Goal: Task Accomplishment & Management: Complete application form

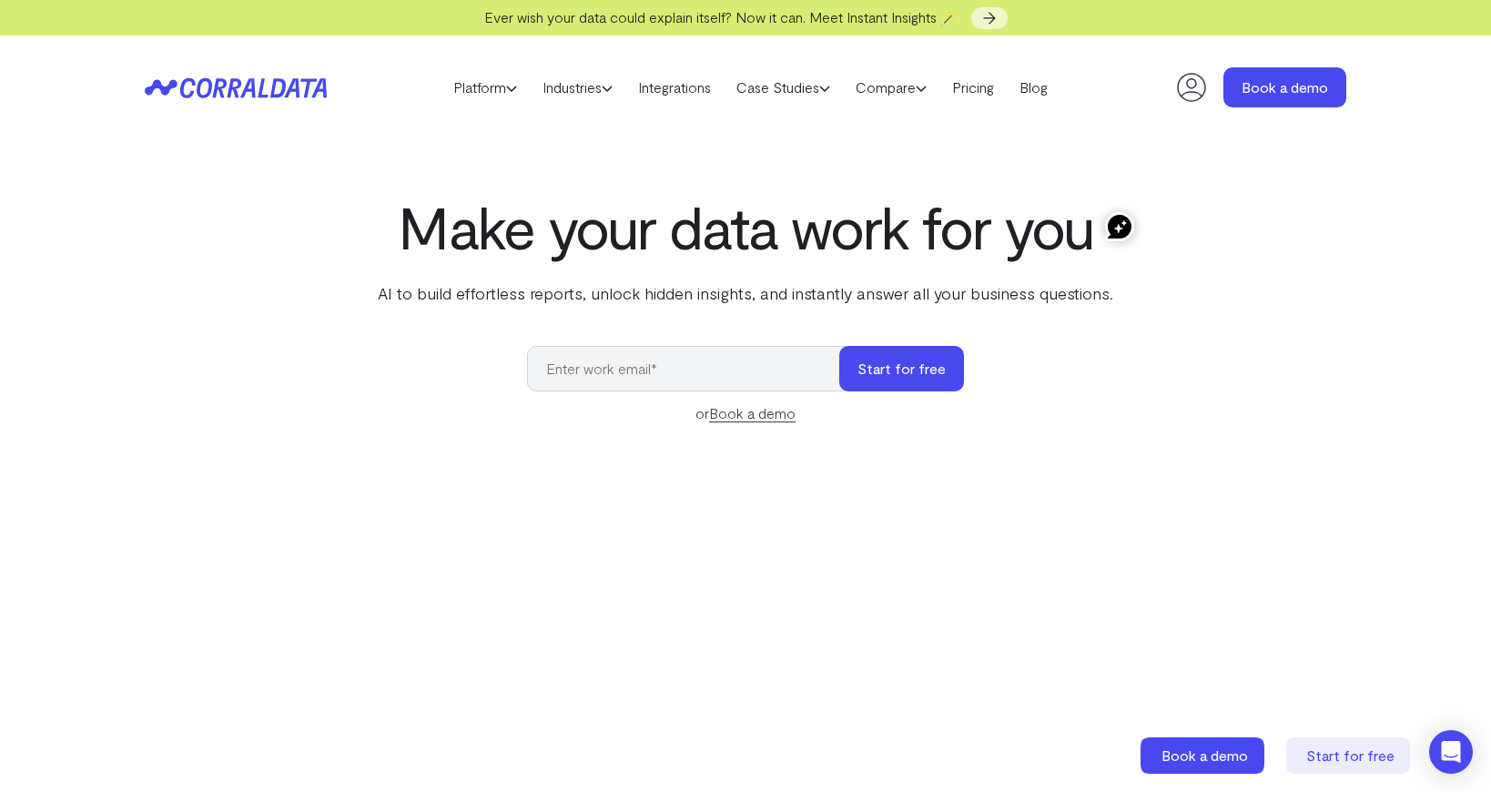
click at [596, 383] on input "email" at bounding box center [692, 369] width 330 height 46
click at [996, 100] on link "Pricing" at bounding box center [972, 87] width 67 height 27
click at [704, 376] on input "email" at bounding box center [692, 369] width 330 height 46
click at [936, 382] on button "Start for free" at bounding box center [901, 369] width 125 height 46
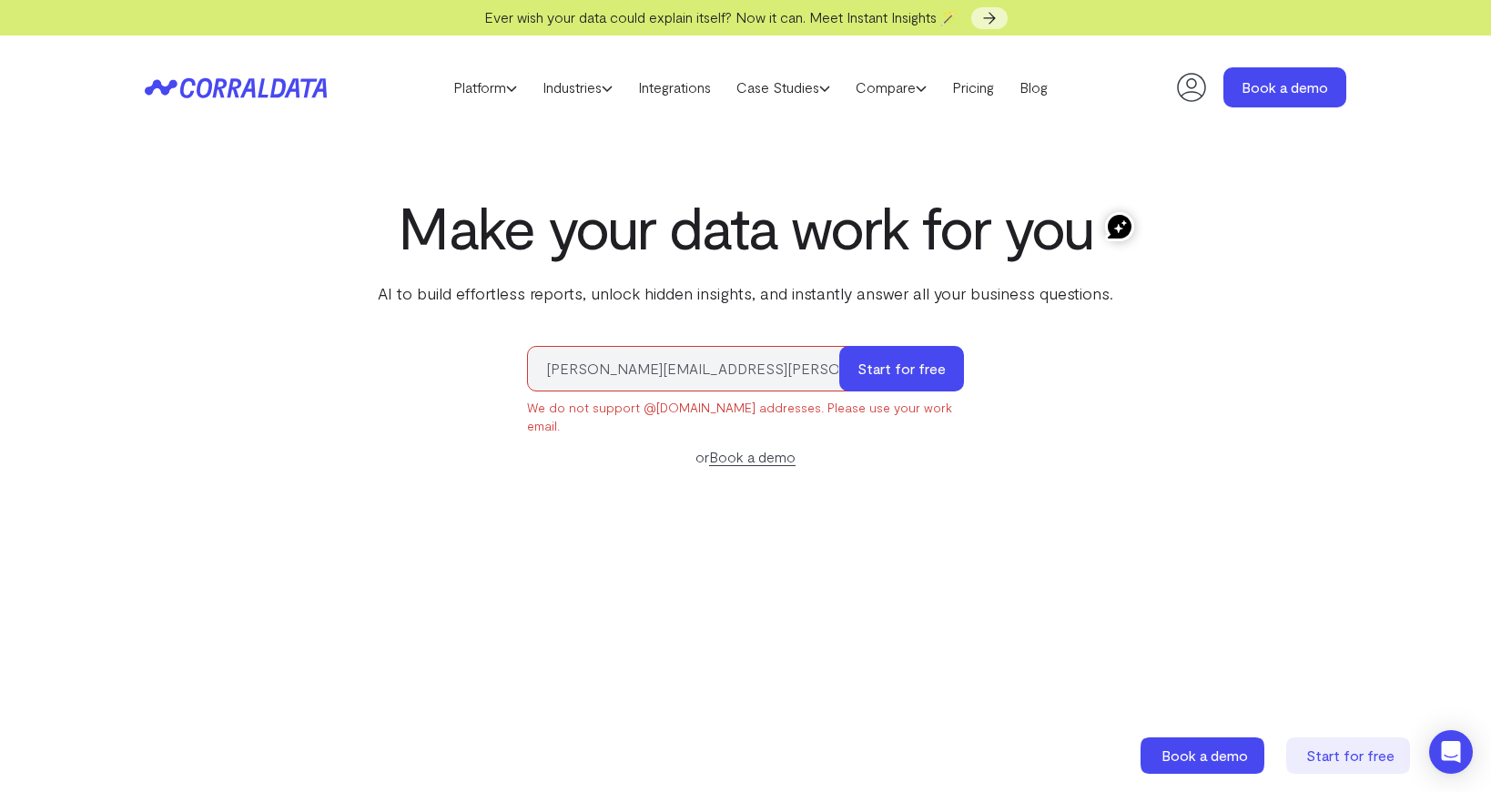
click at [787, 376] on input "freeman.christina@gmail.com" at bounding box center [692, 369] width 330 height 46
type input "christina@risehive.co"
click at [839, 346] on button "Start for free" at bounding box center [901, 369] width 125 height 46
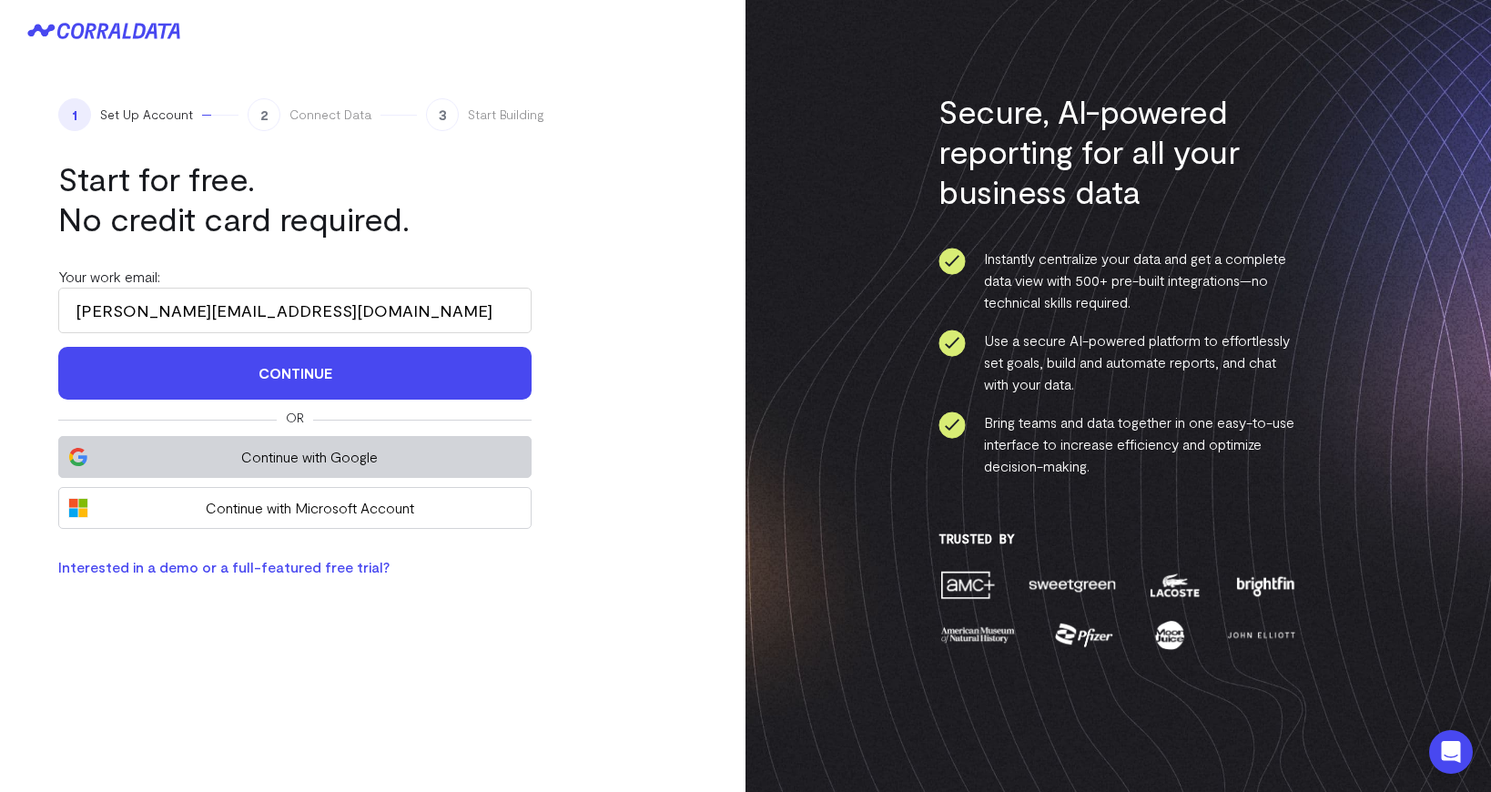
click at [283, 451] on span "Continue with Google" at bounding box center [309, 457] width 424 height 22
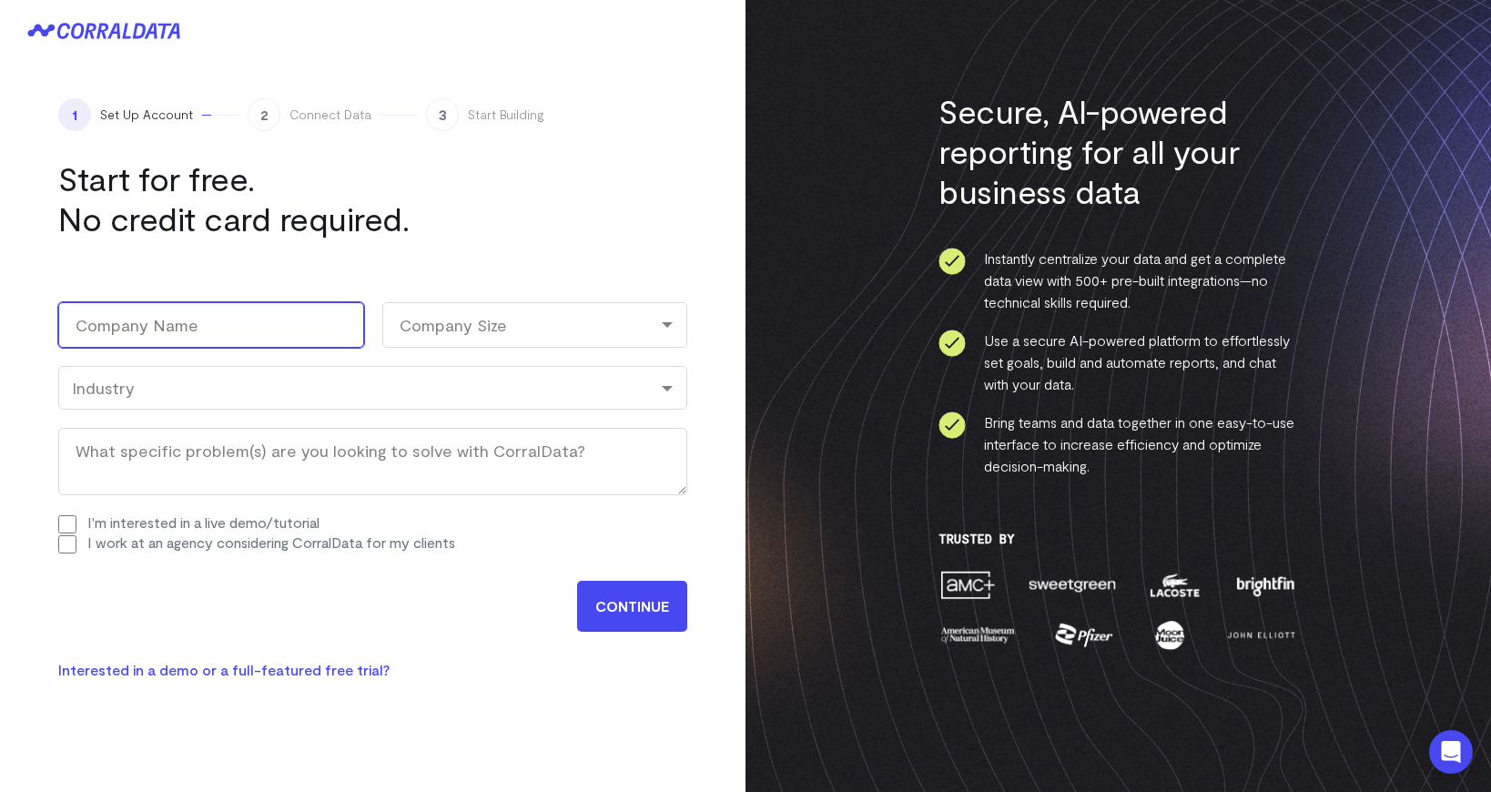
click at [329, 322] on input "Company Name (Required)" at bounding box center [211, 325] width 306 height 46
type input "risehive"
click at [634, 339] on div "Company Size" at bounding box center [535, 325] width 306 height 46
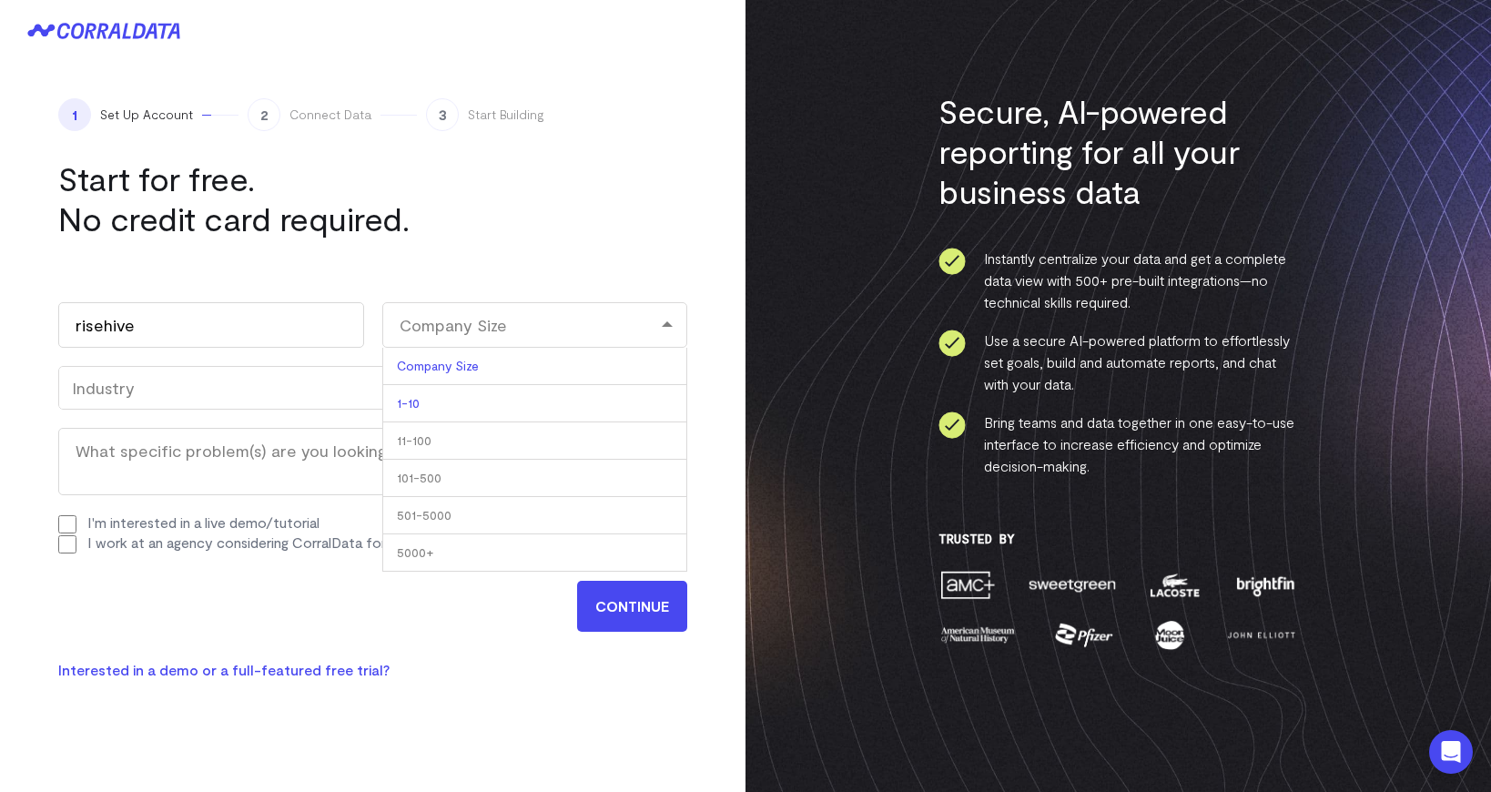
click at [588, 406] on li "1-10" at bounding box center [535, 403] width 306 height 37
select select "1-10"
click at [206, 379] on div "Industry" at bounding box center [373, 388] width 602 height 20
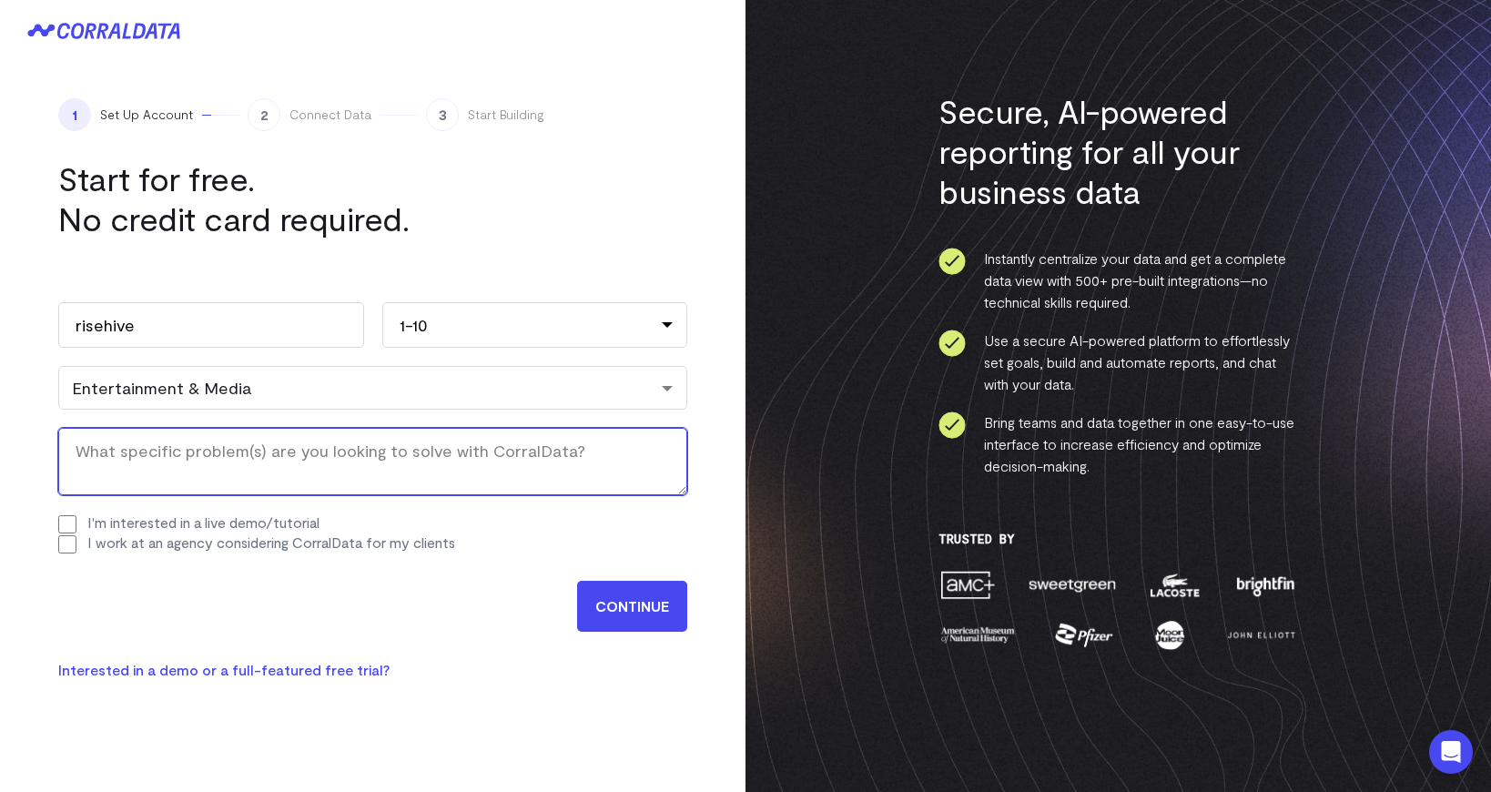
click at [210, 481] on textarea "What specific problem(s) are you looking to solve with CorralData? (Required)" at bounding box center [372, 461] width 629 height 67
click at [142, 402] on div "Entertainment & Media" at bounding box center [372, 388] width 629 height 44
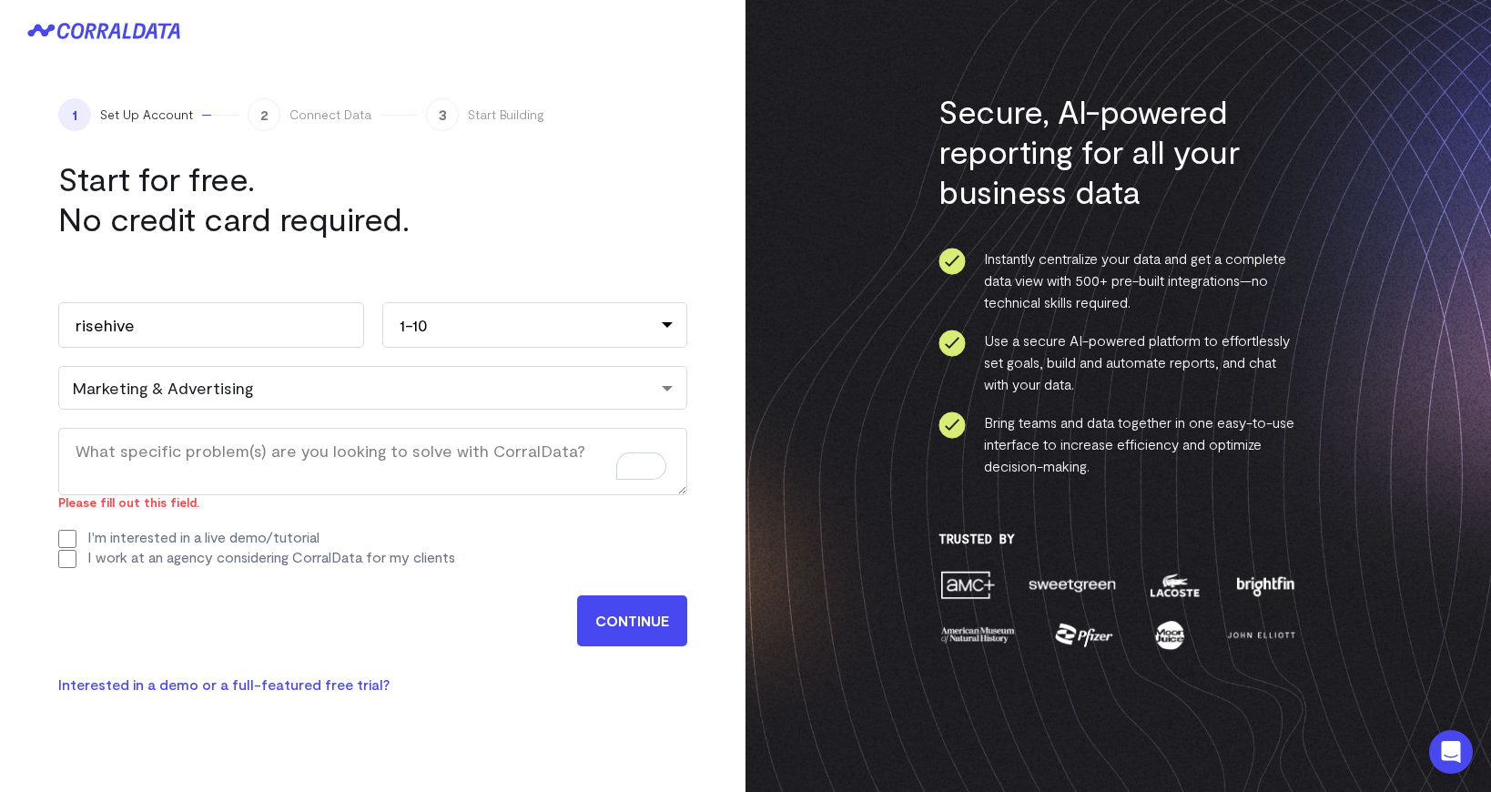
click at [124, 528] on label "I'm interested in a live demo/tutorial" at bounding box center [203, 536] width 232 height 17
click at [76, 530] on input "I'm interested in a live demo/tutorial" at bounding box center [67, 539] width 18 height 18
checkbox input "true"
click at [124, 559] on label "I work at an agency considering CorralData for my clients" at bounding box center [271, 556] width 368 height 17
click at [76, 559] on input "I work at an agency considering CorralData for my clients" at bounding box center [67, 559] width 18 height 18
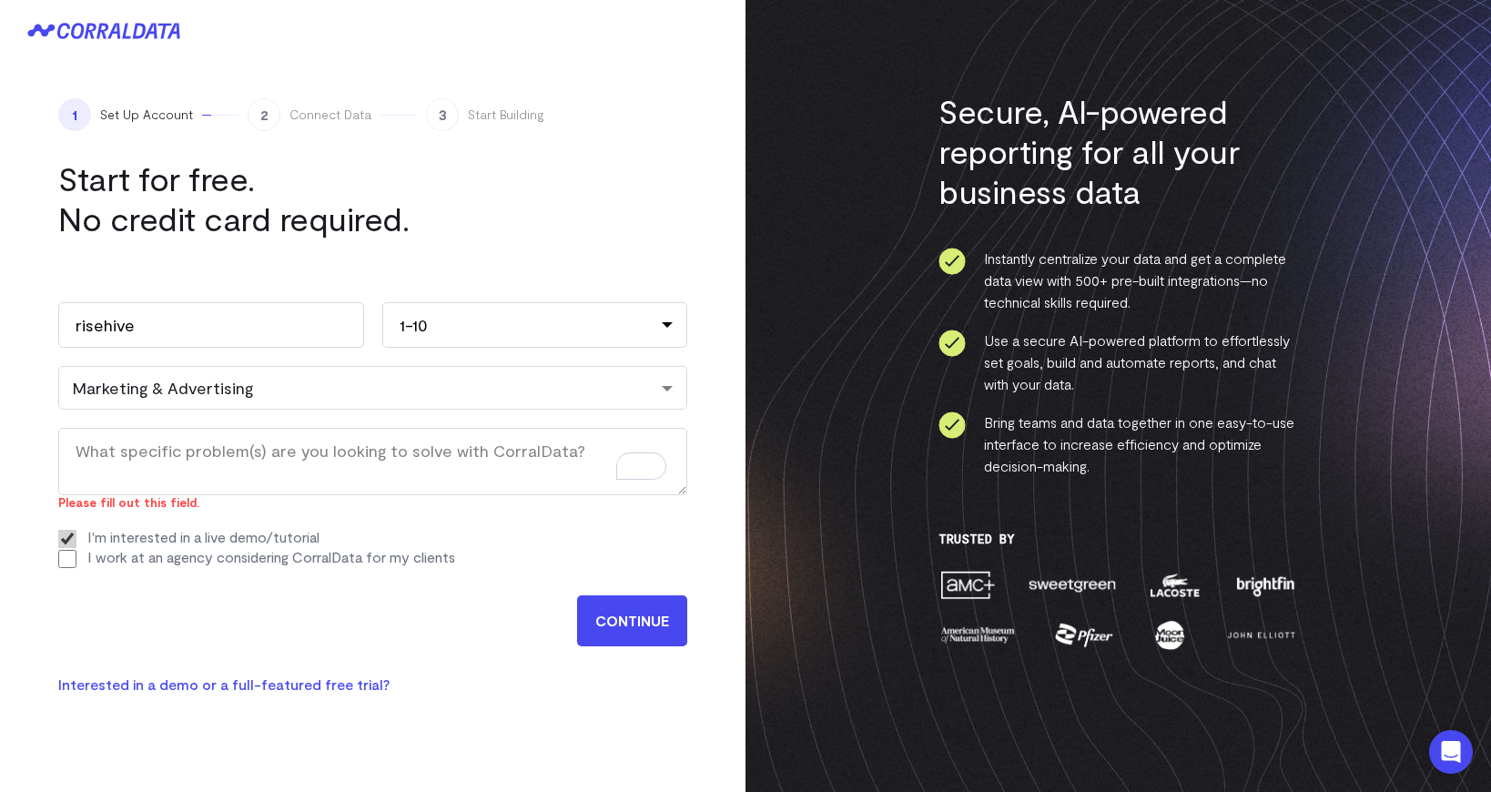
checkbox input "true"
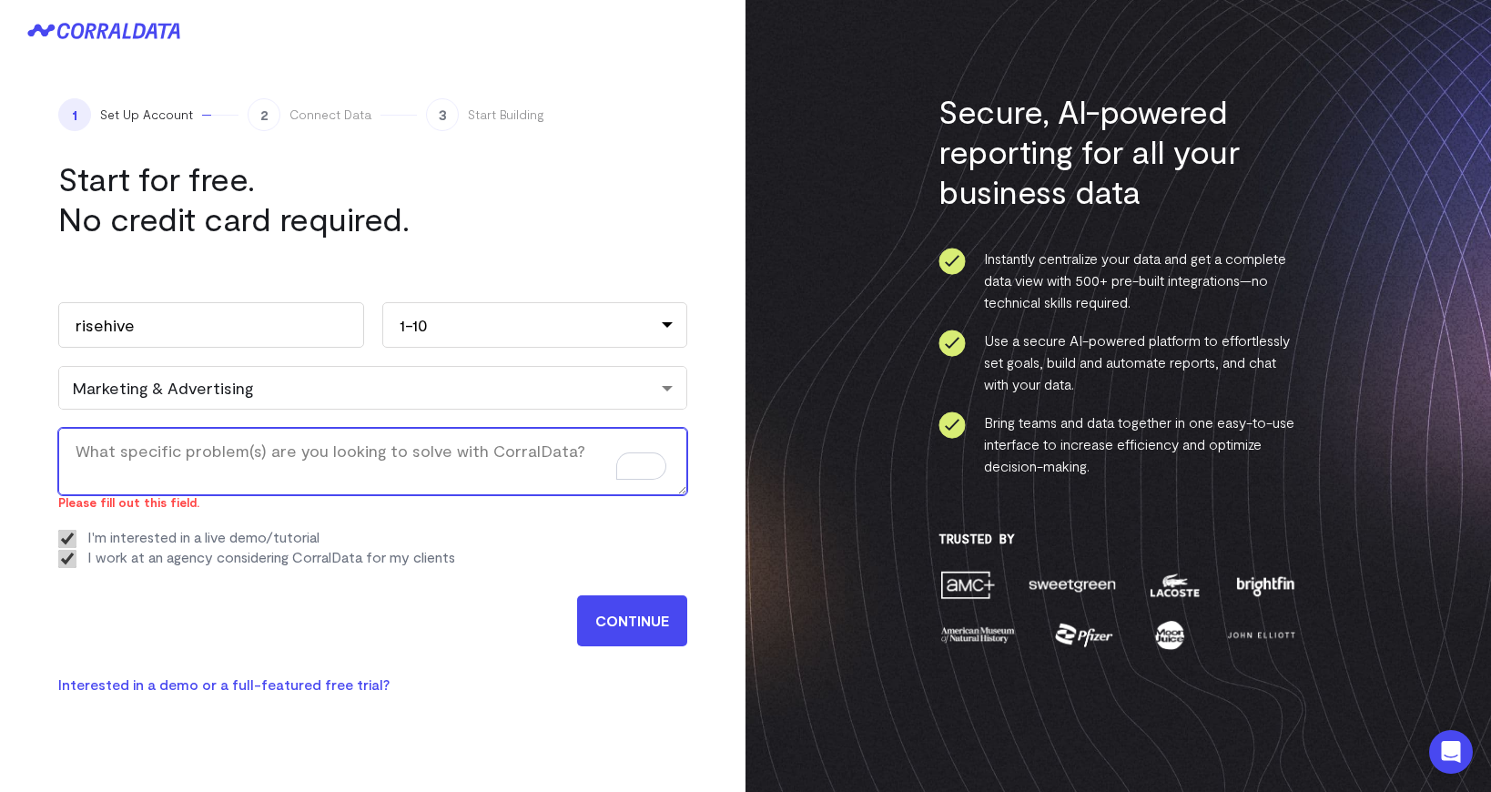
click at [466, 479] on textarea "What specific problem(s) are you looking to solve with CorralData? (Required)" at bounding box center [372, 461] width 629 height 67
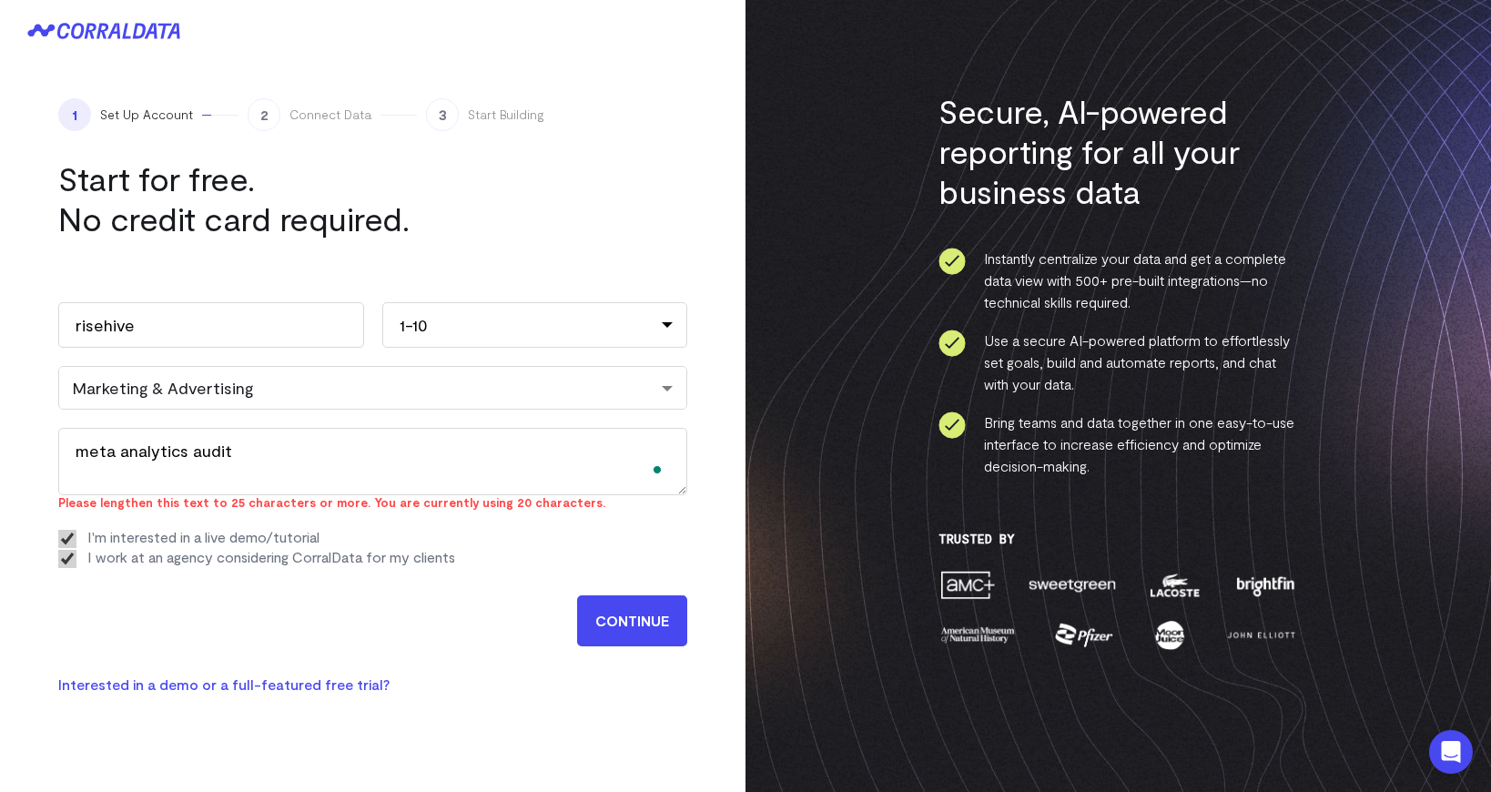
click at [636, 614] on input "CONTINUE" at bounding box center [632, 620] width 110 height 51
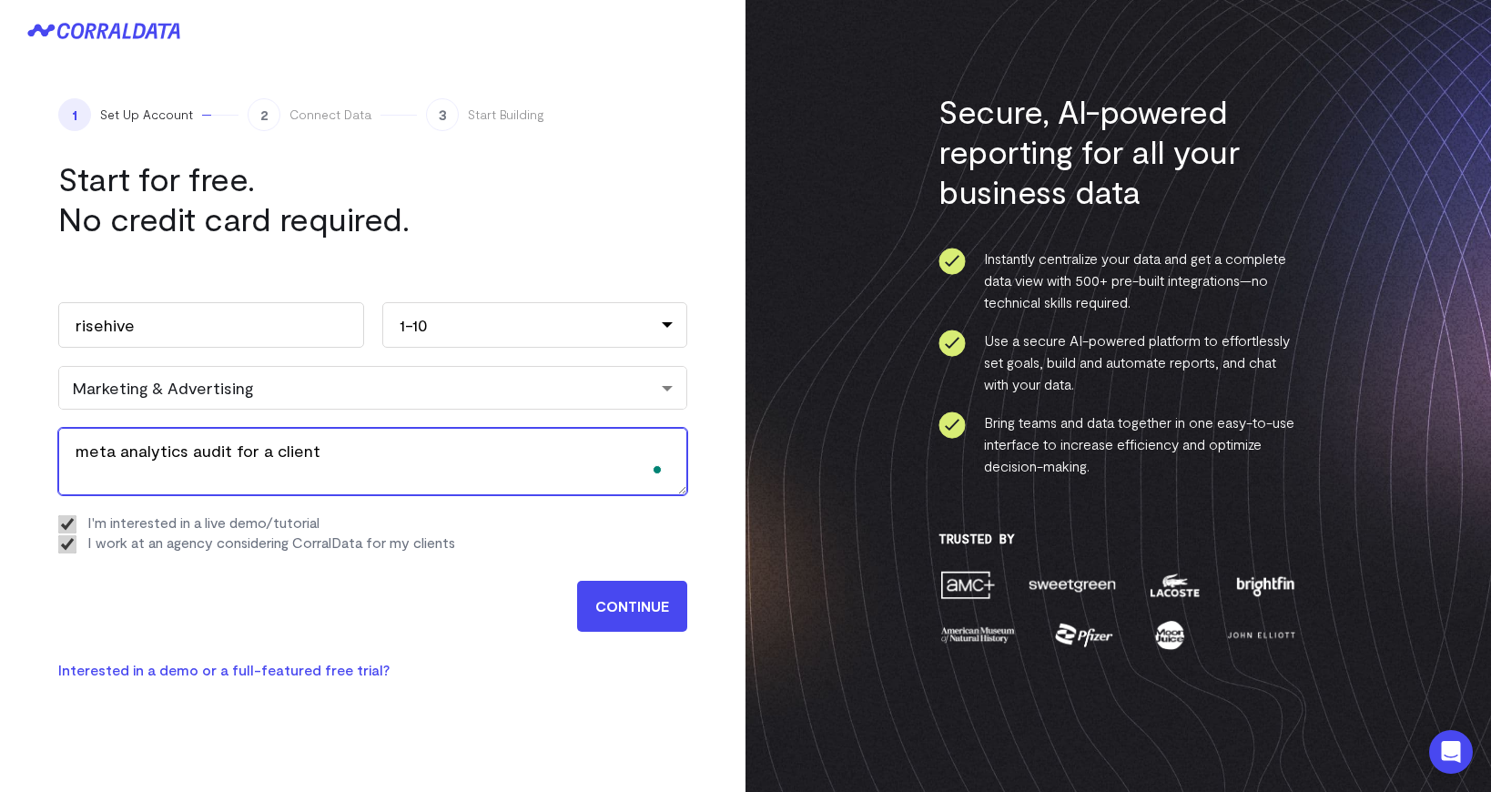
type textarea "meta analytics audit for a client"
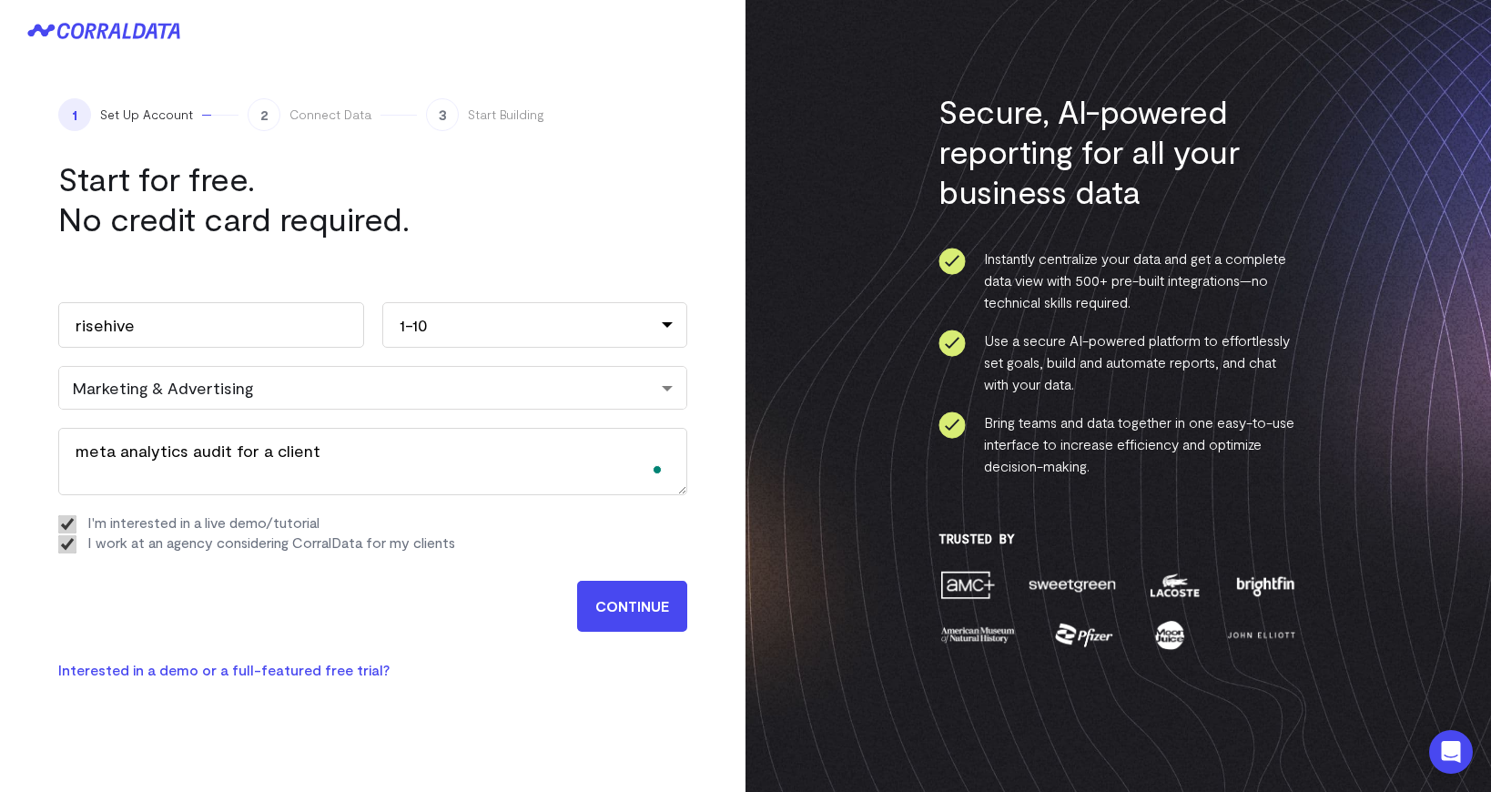
click at [631, 606] on input "CONTINUE" at bounding box center [632, 606] width 110 height 51
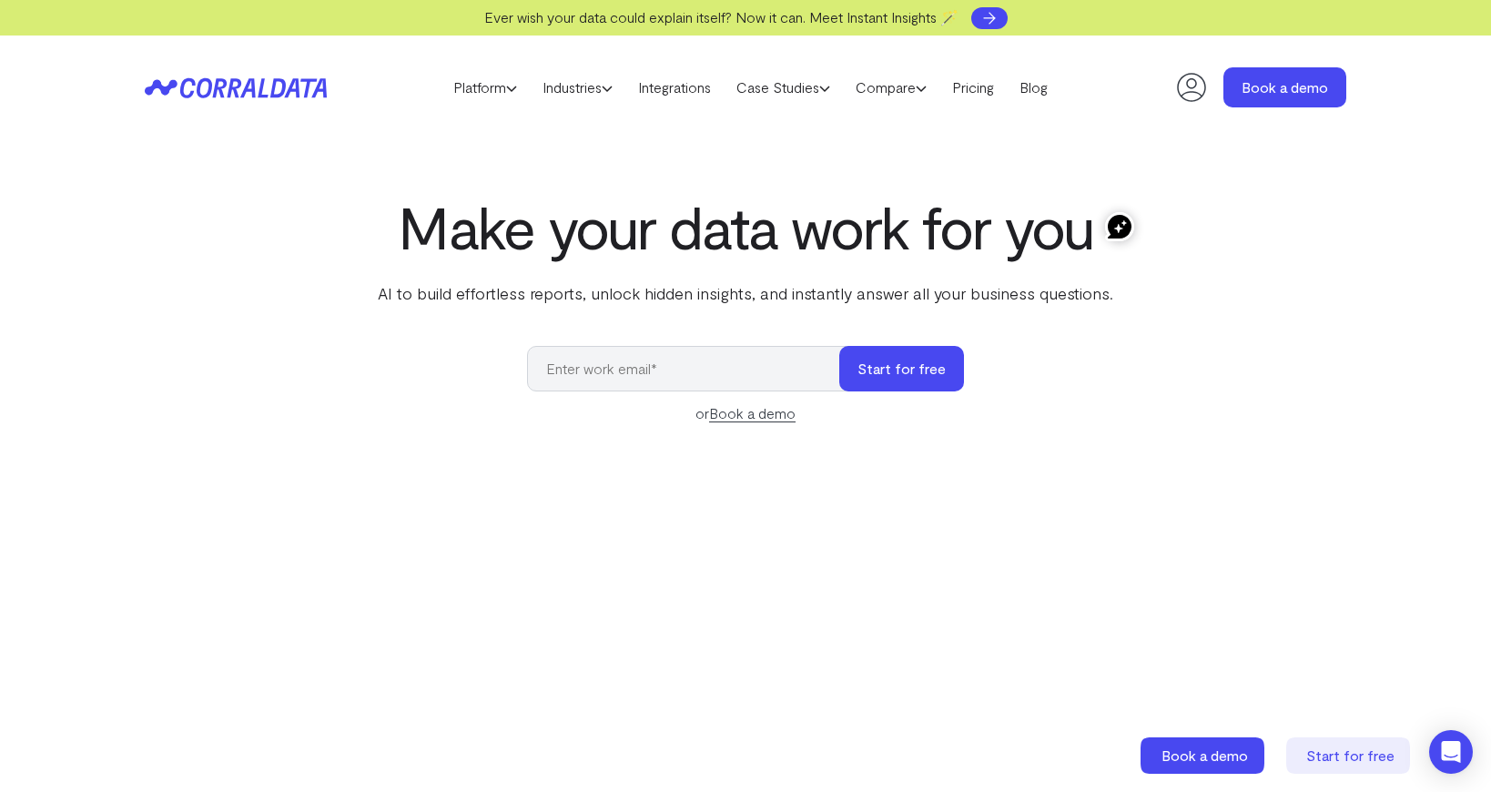
click at [994, 9] on icon at bounding box center [989, 18] width 18 height 18
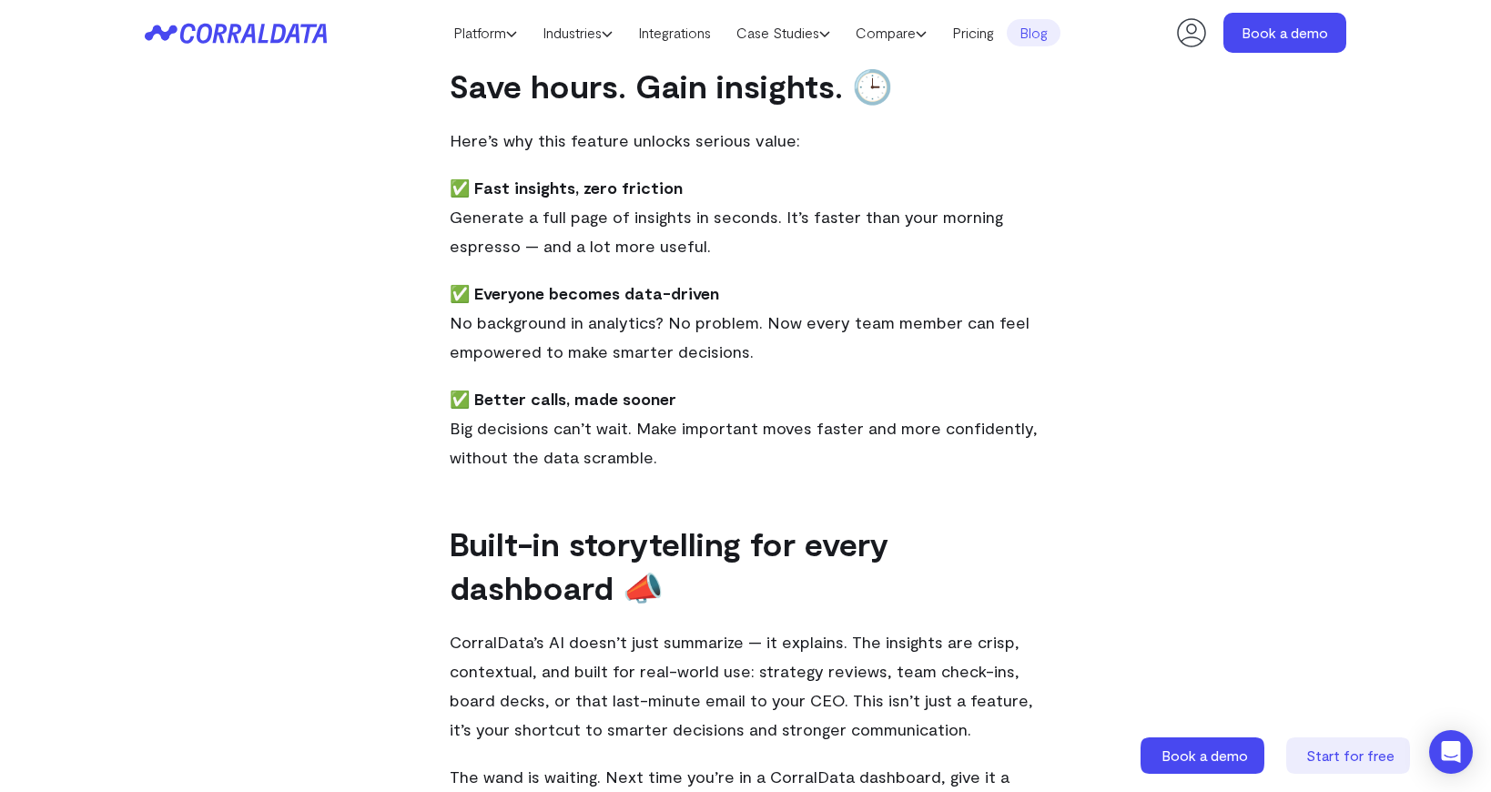
scroll to position [1003, 0]
